Goal: Task Accomplishment & Management: Complete application form

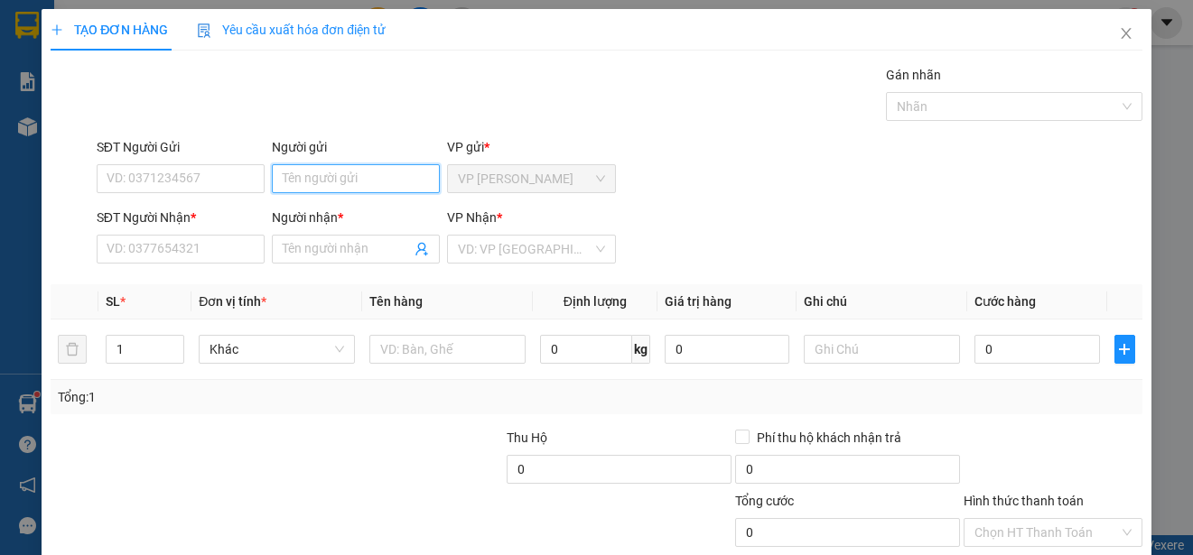
click at [396, 176] on input "Người gửi" at bounding box center [356, 178] width 168 height 29
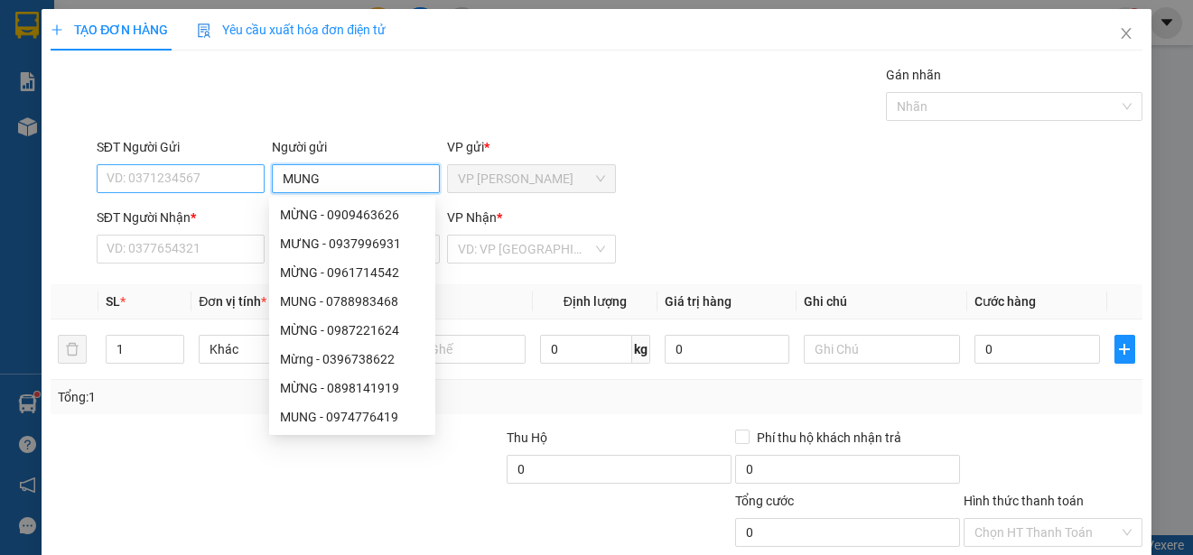
type input "MUNG"
click at [229, 180] on input "SĐT Người Gửi" at bounding box center [181, 178] width 168 height 29
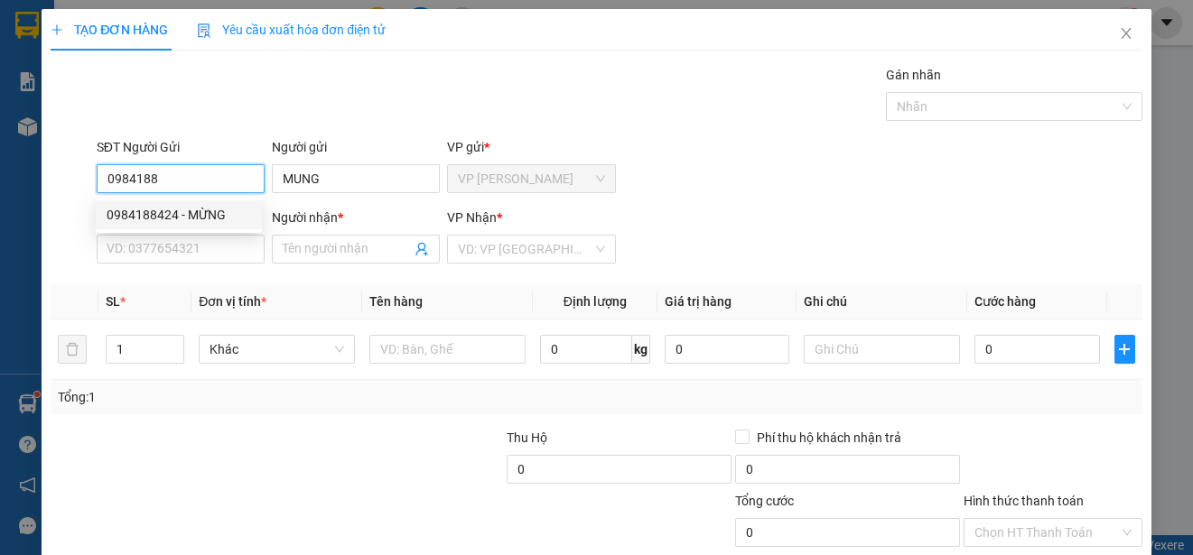
click at [233, 209] on div "0984188424 - MỪNG" at bounding box center [179, 215] width 145 height 20
type input "0984188424"
type input "MỪNG"
type input "0903703034"
type input "BINH"
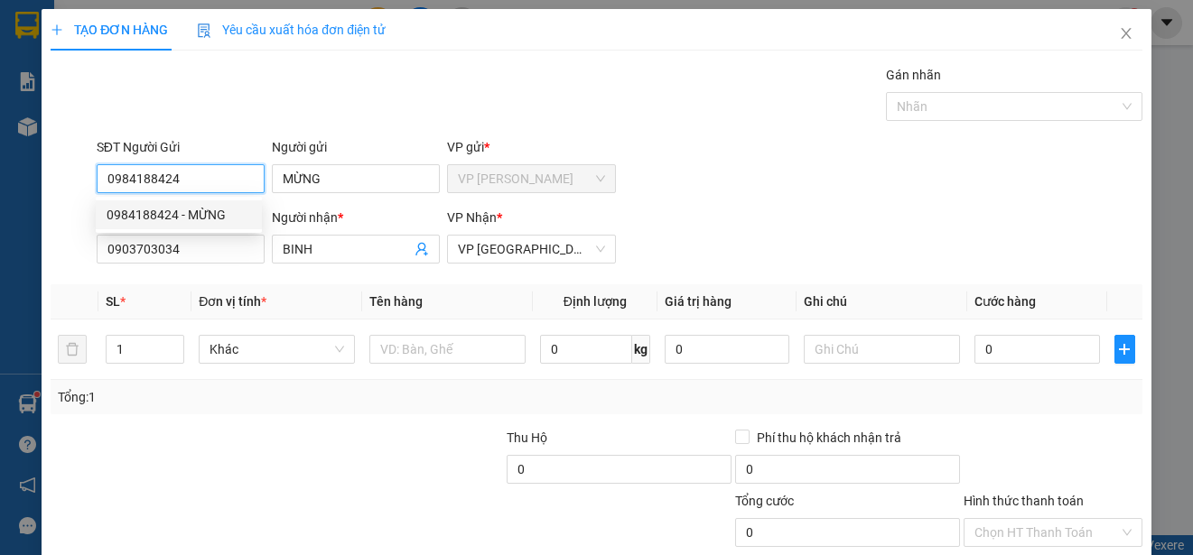
type input "15.000"
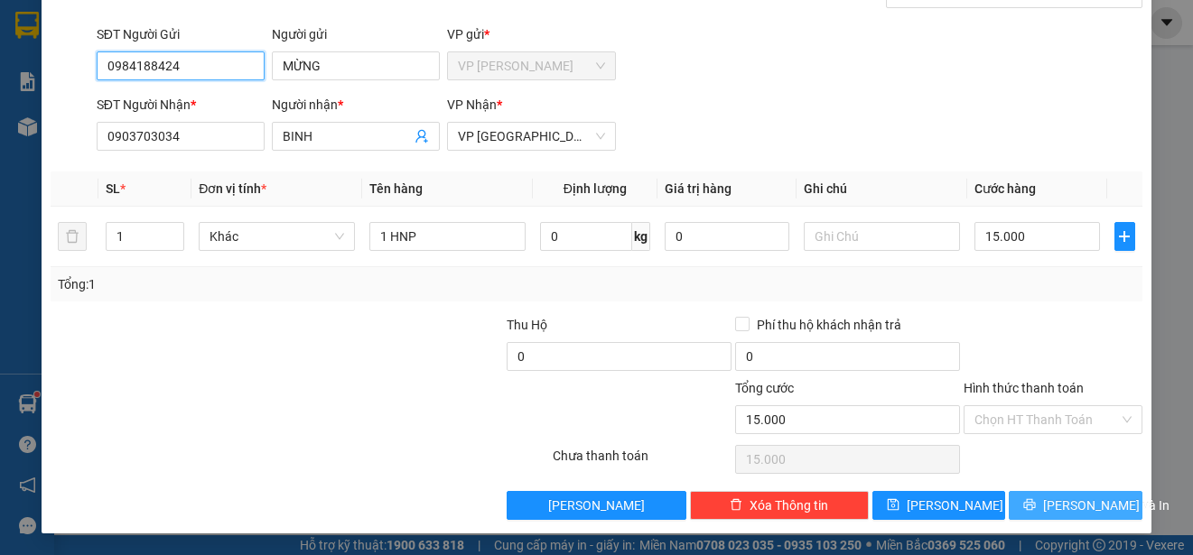
type input "0984188424"
click at [1078, 506] on span "[PERSON_NAME] và In" at bounding box center [1106, 506] width 126 height 20
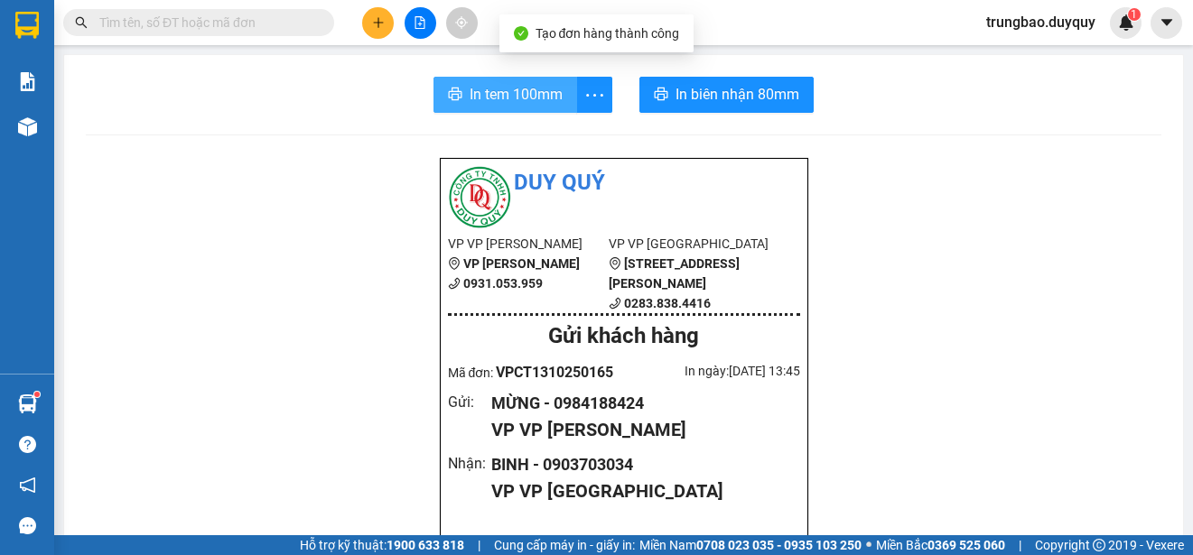
click at [519, 95] on span "In tem 100mm" at bounding box center [516, 94] width 93 height 23
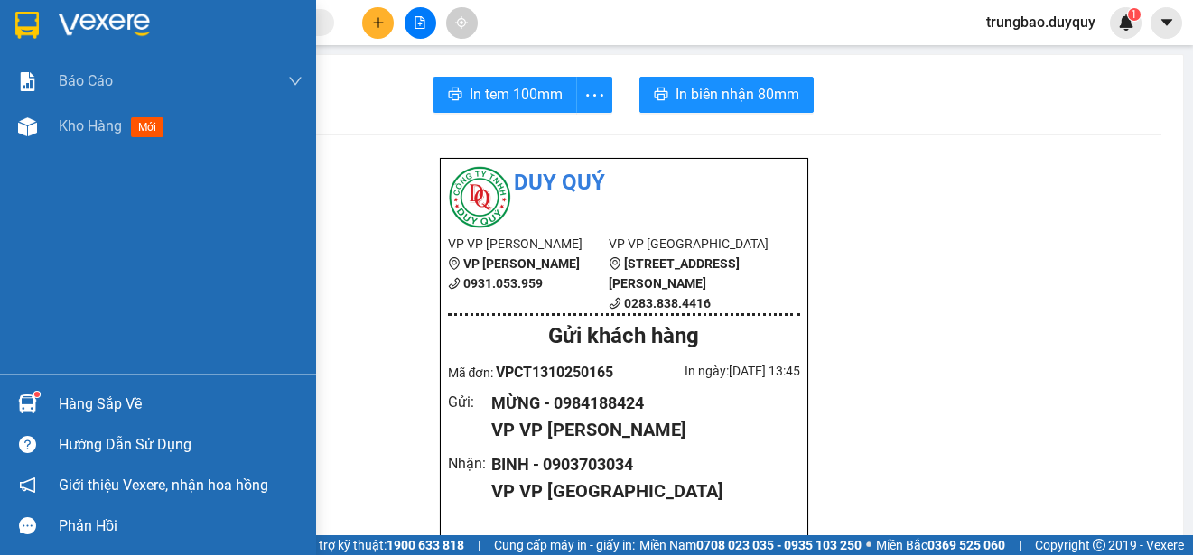
click at [30, 20] on img at bounding box center [26, 25] width 23 height 27
